Goal: Task Accomplishment & Management: Manage account settings

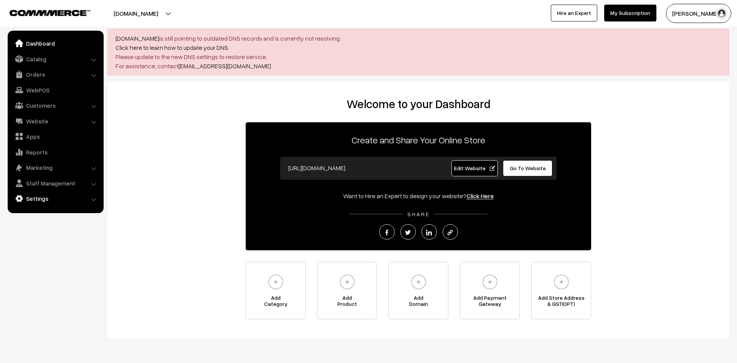
click at [45, 199] on link "Settings" at bounding box center [55, 199] width 91 height 14
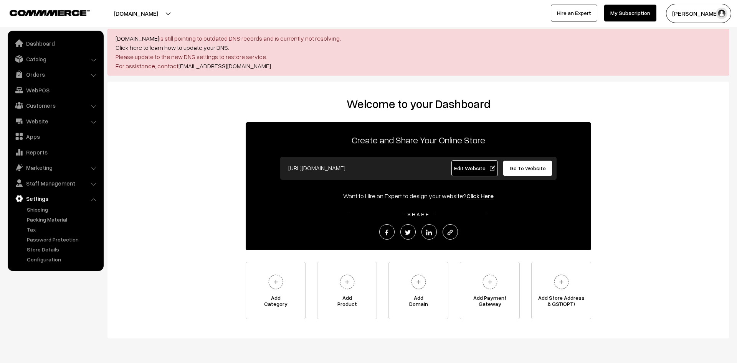
click at [697, 12] on button "[PERSON_NAME]" at bounding box center [698, 13] width 65 height 19
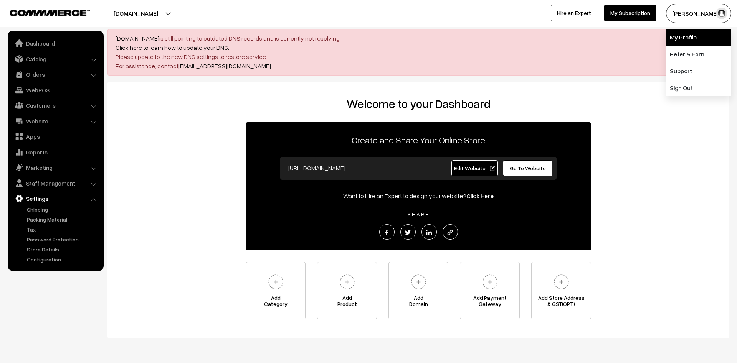
click at [679, 35] on link "My Profile" at bounding box center [698, 37] width 65 height 17
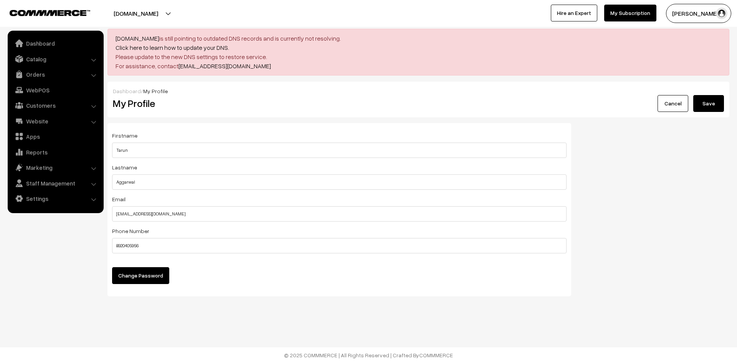
click at [145, 274] on button "Change Password" at bounding box center [140, 275] width 57 height 17
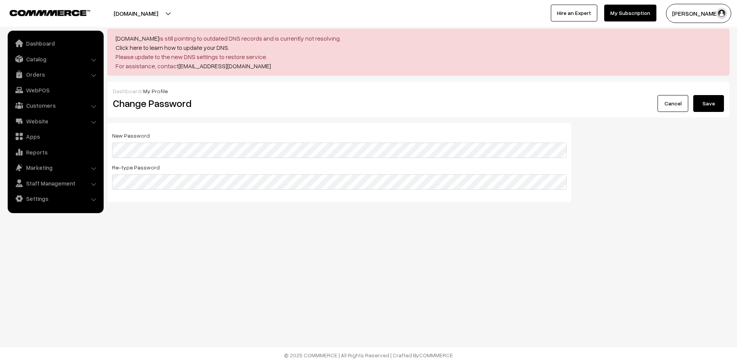
click at [709, 99] on button "Save" at bounding box center [708, 103] width 31 height 17
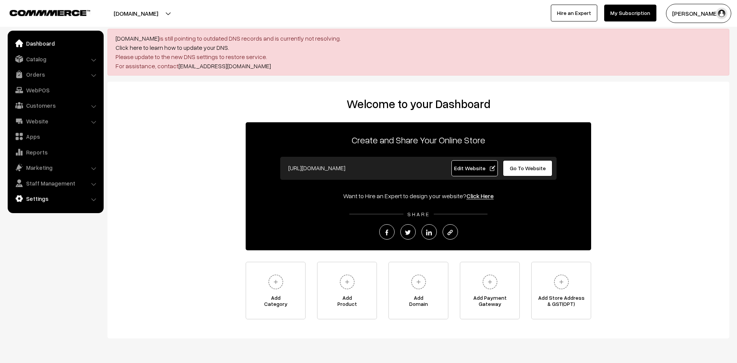
click at [35, 201] on link "Settings" at bounding box center [55, 199] width 91 height 14
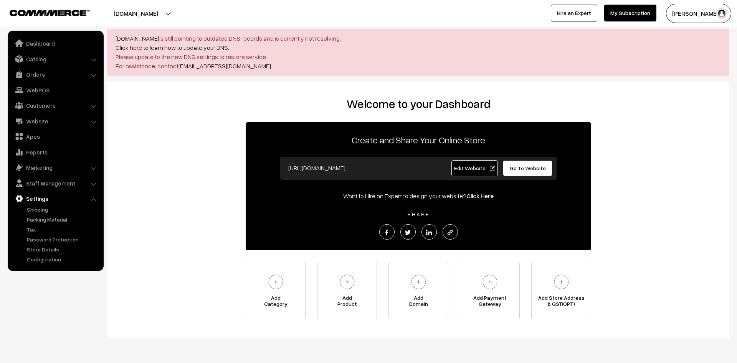
click at [159, 146] on div "Welcome to your Dashboard Create and Share Your Online Store https://leenagalle…" at bounding box center [418, 208] width 606 height 223
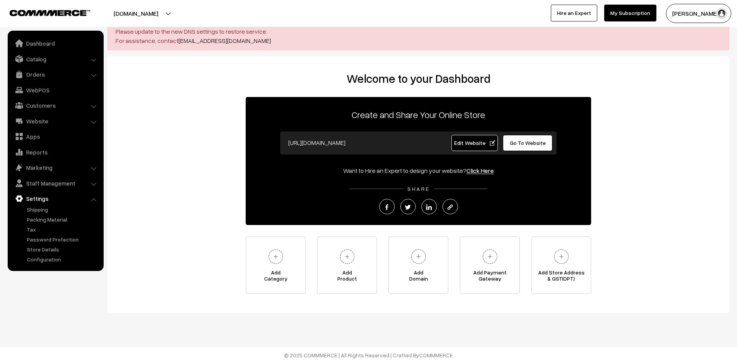
click at [90, 198] on link "Settings" at bounding box center [55, 199] width 91 height 14
click at [53, 119] on link "Website" at bounding box center [55, 121] width 91 height 14
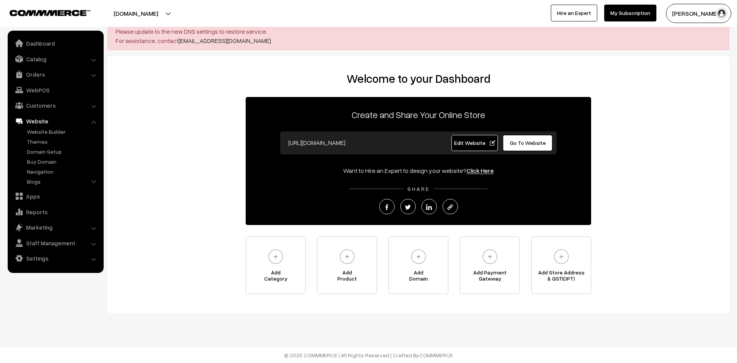
click at [89, 123] on link "Website" at bounding box center [55, 121] width 91 height 14
click at [95, 123] on li "Website Website Builder Authors" at bounding box center [56, 151] width 92 height 74
click at [94, 122] on li "Website Website Builder Authors" at bounding box center [56, 151] width 92 height 74
click at [43, 122] on link "Website" at bounding box center [55, 121] width 91 height 14
click at [45, 130] on link "Website Builder" at bounding box center [63, 132] width 76 height 8
